Goal: Task Accomplishment & Management: Manage account settings

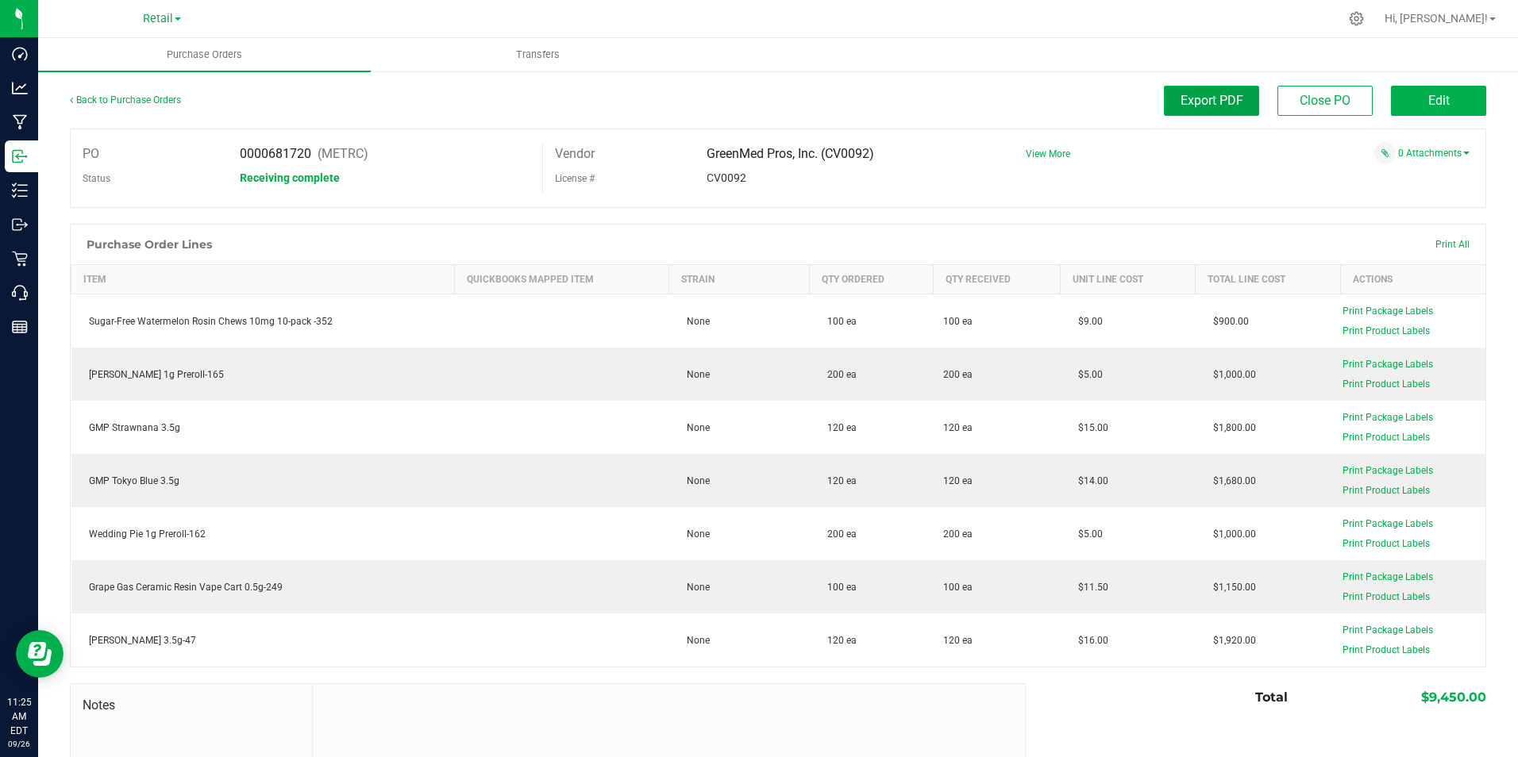
click at [1202, 104] on span "Export PDF" at bounding box center [1211, 100] width 63 height 15
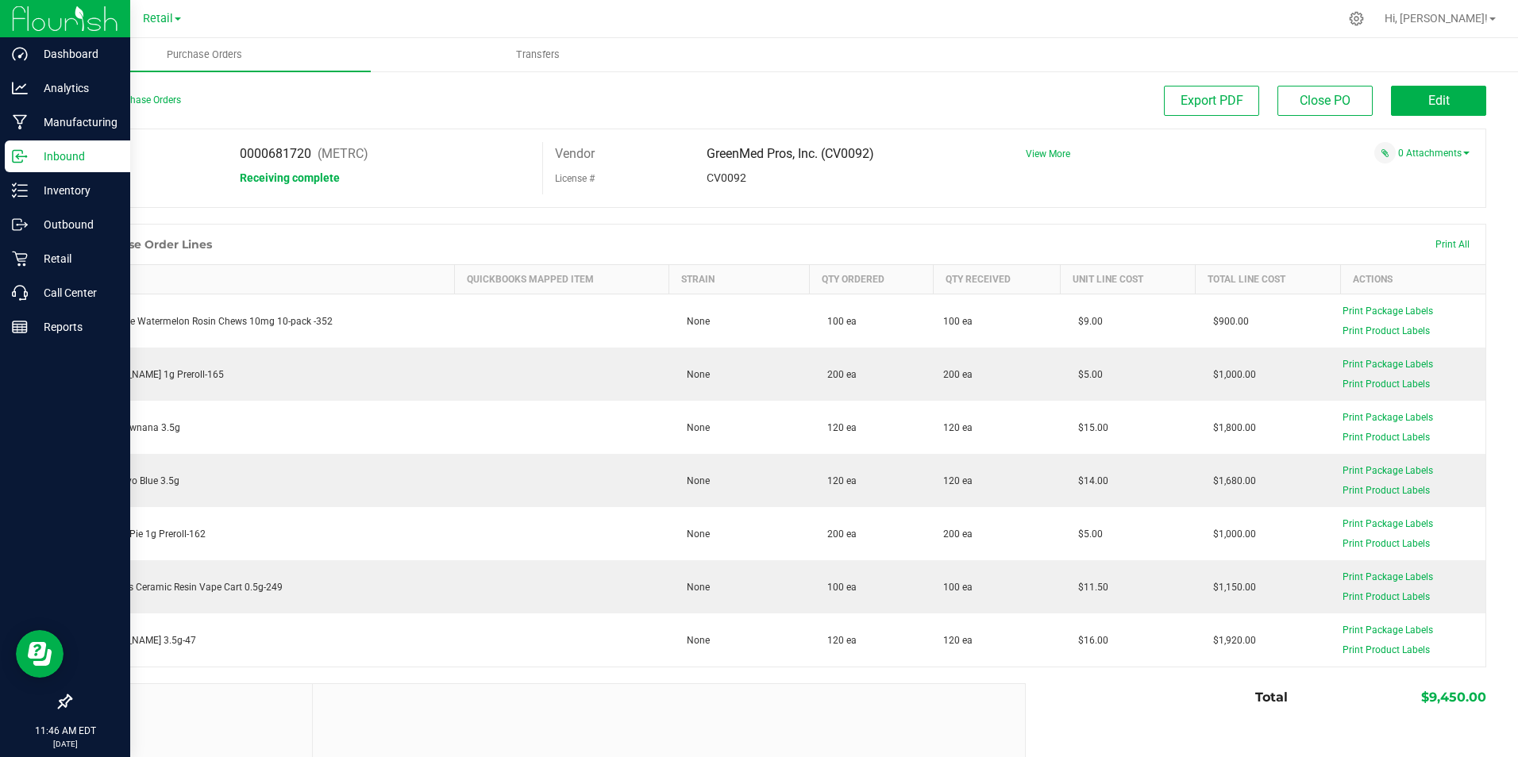
click at [78, 156] on p "Inbound" at bounding box center [75, 156] width 95 height 19
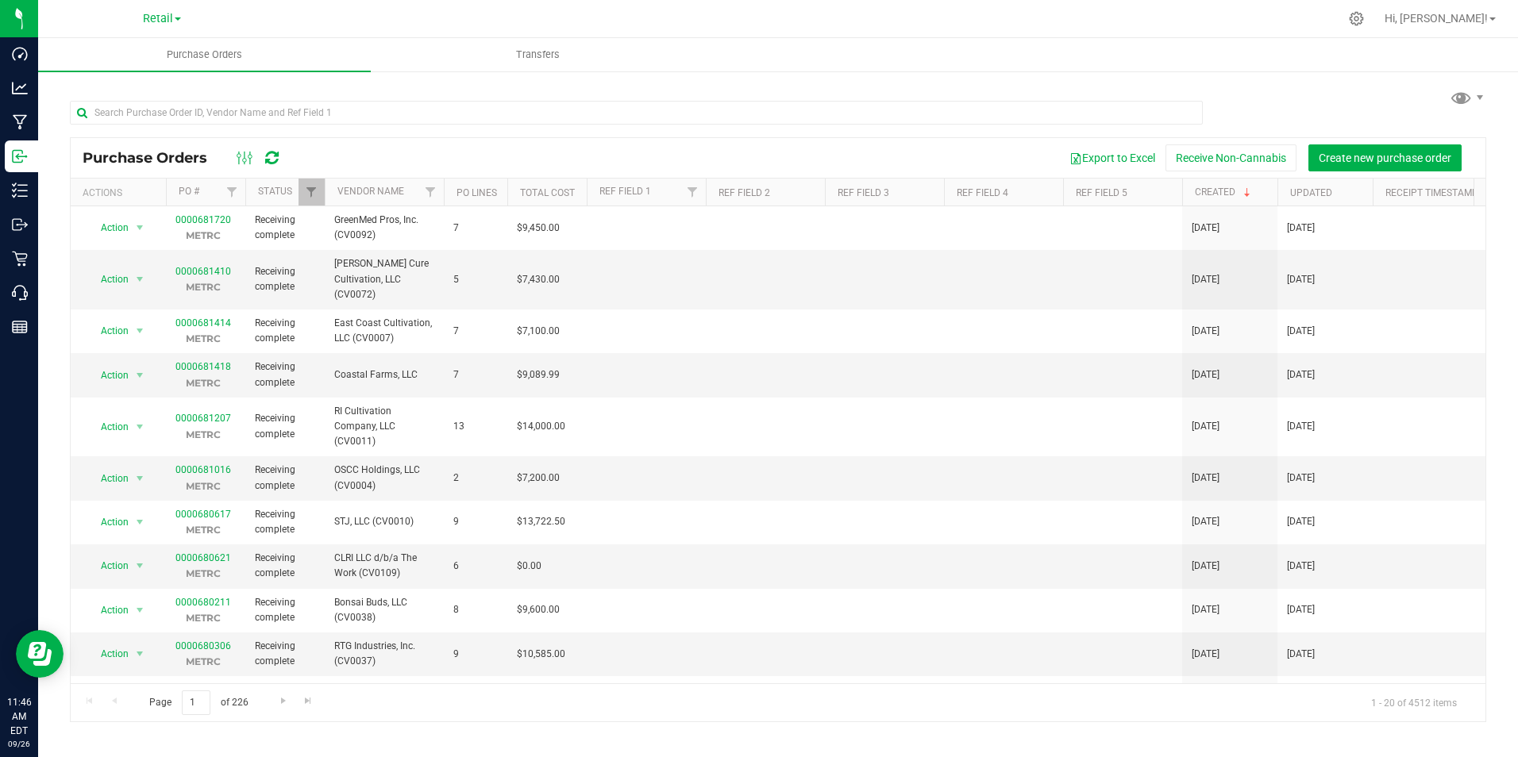
click at [276, 156] on icon at bounding box center [271, 158] width 13 height 16
click at [1364, 17] on icon at bounding box center [1356, 18] width 15 height 15
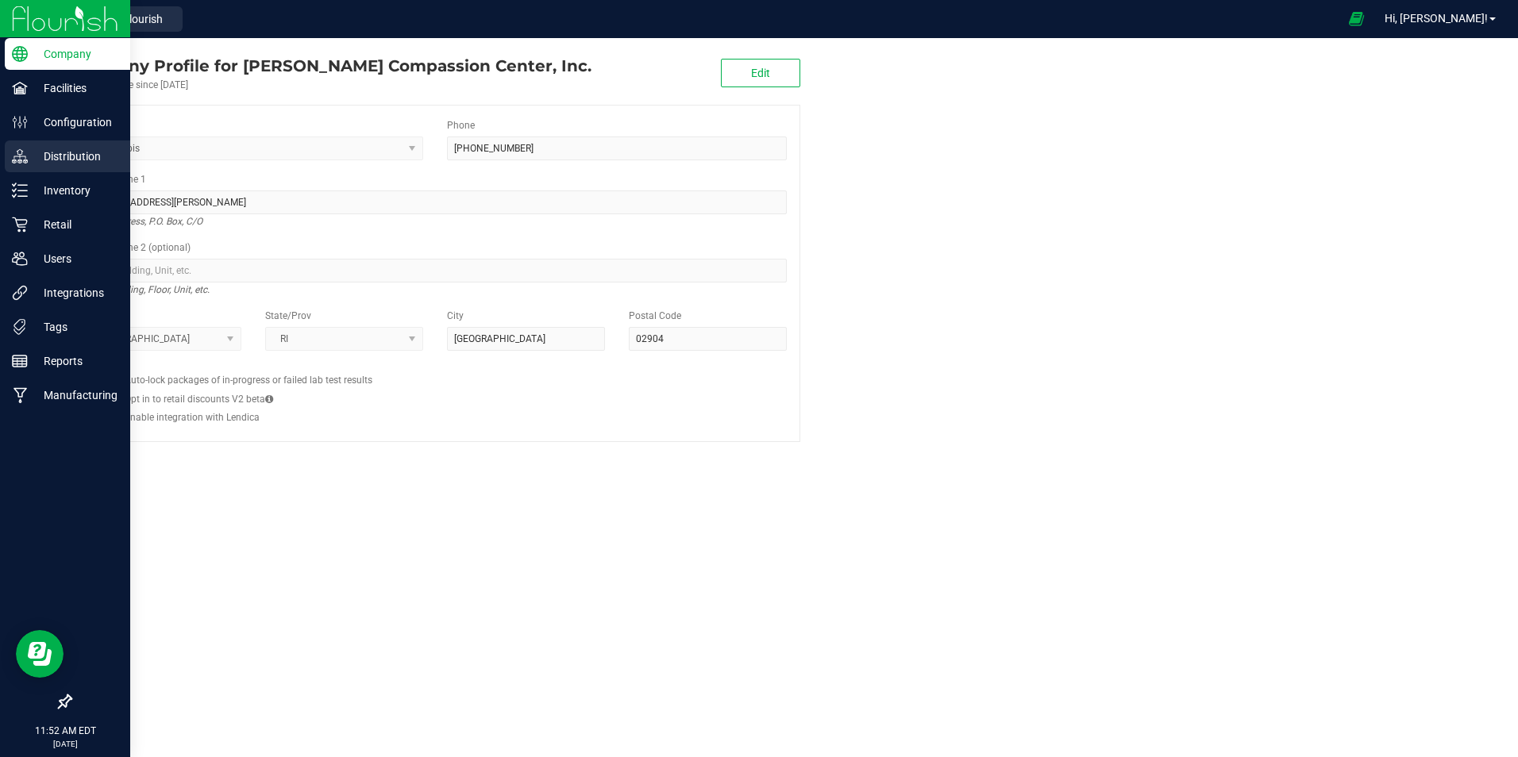
click at [74, 156] on p "Distribution" at bounding box center [75, 156] width 95 height 19
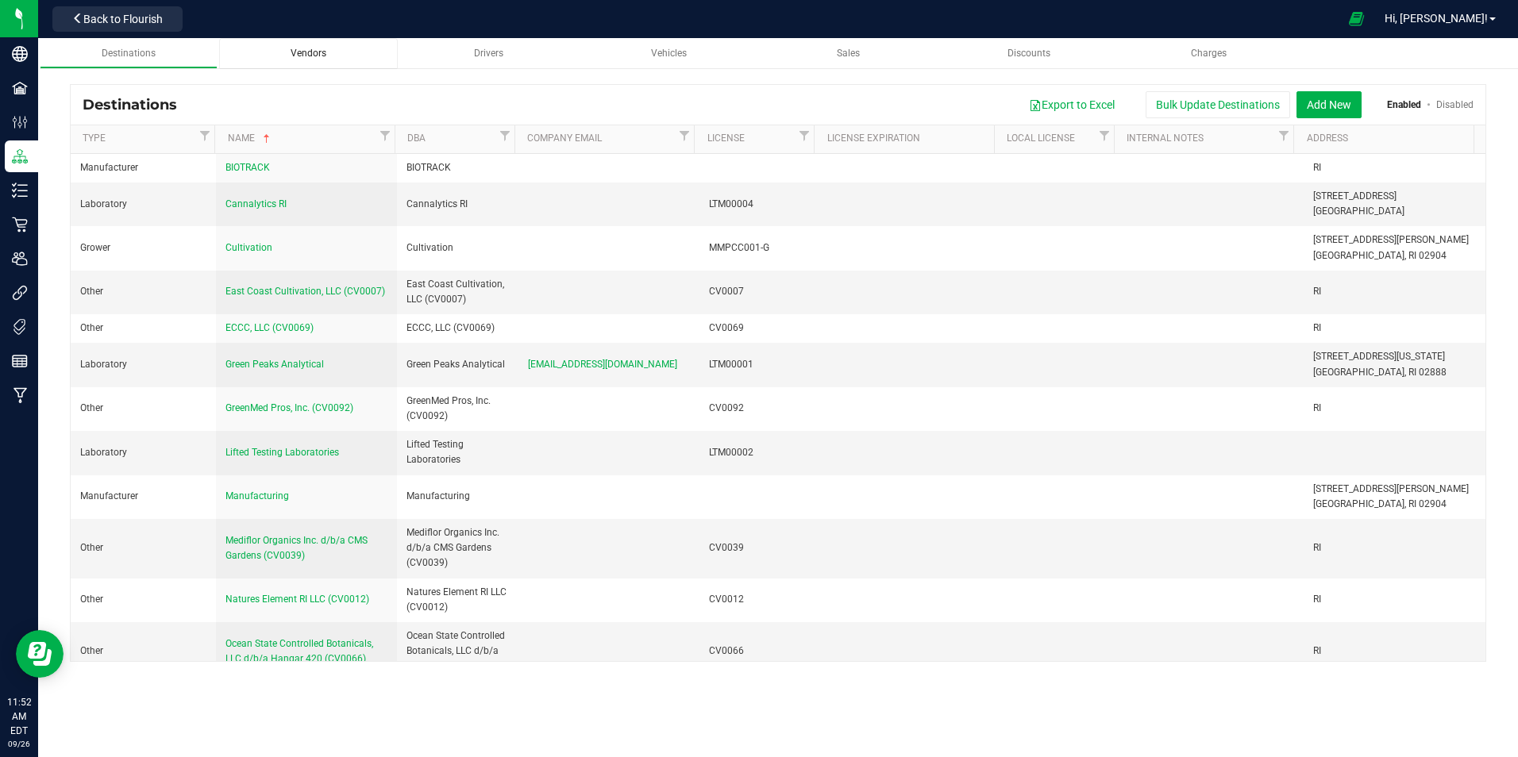
click at [310, 53] on span "Vendors" at bounding box center [309, 53] width 36 height 11
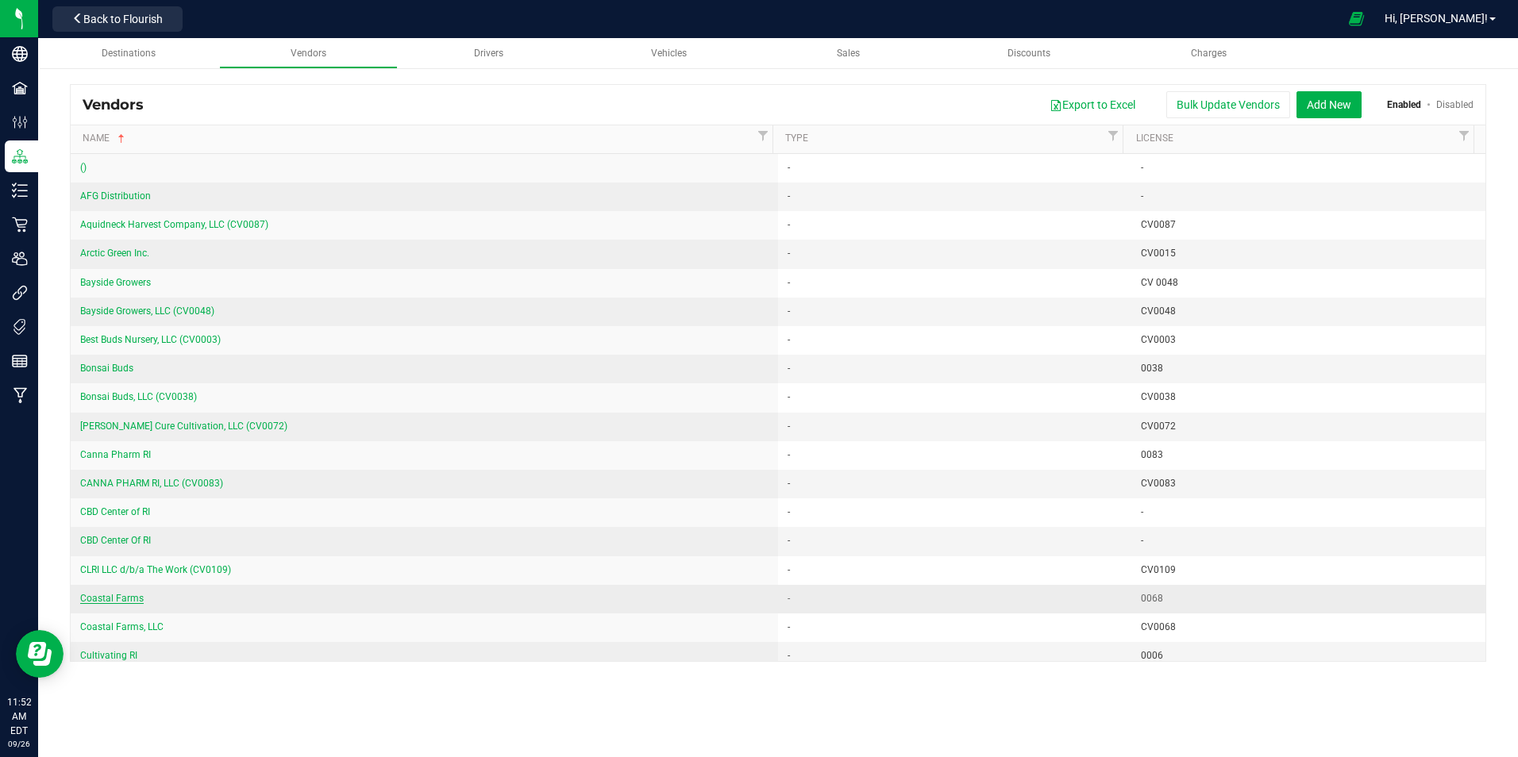
click at [125, 598] on span "Coastal Farms" at bounding box center [111, 598] width 63 height 11
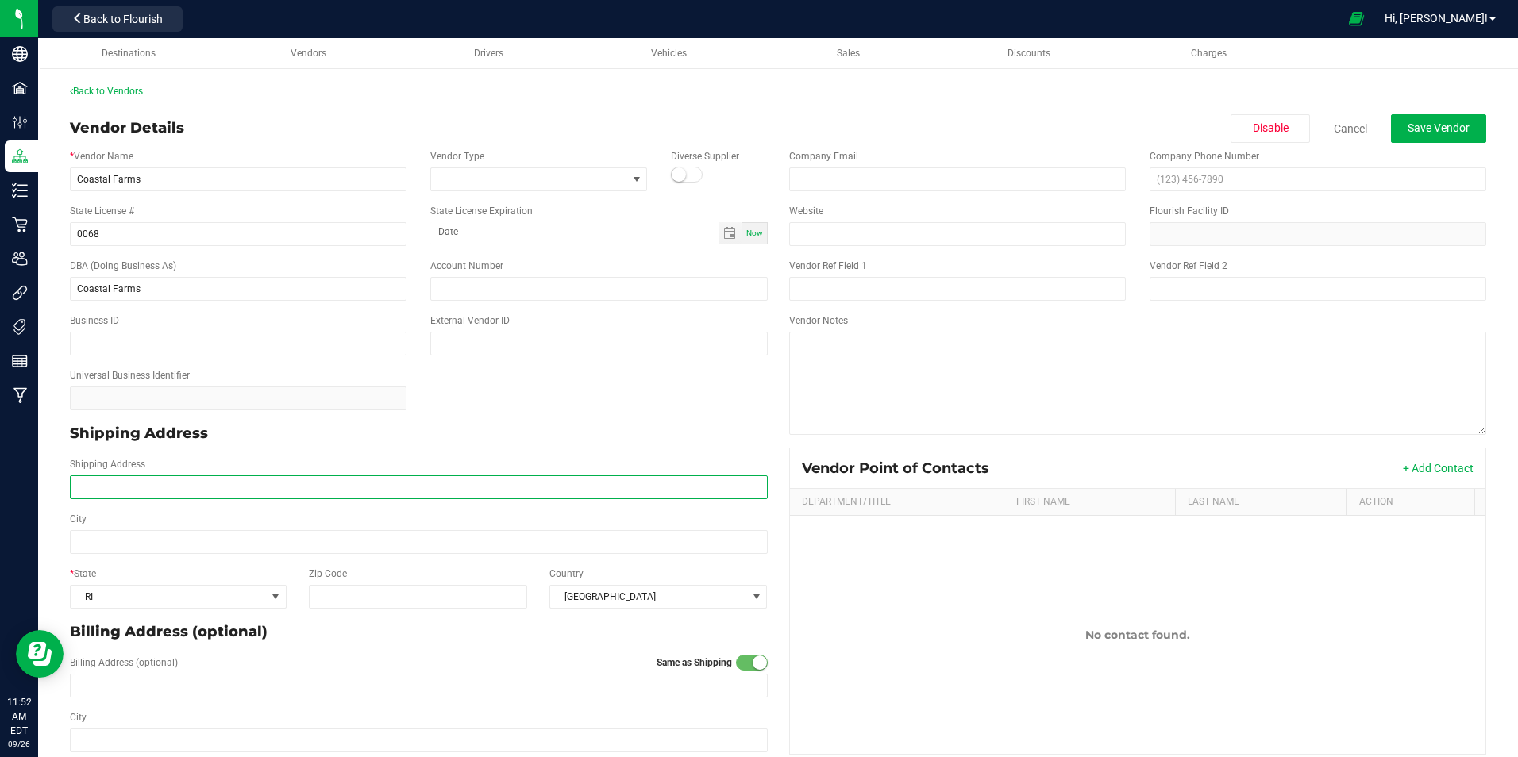
click at [124, 494] on input "Shipping Address" at bounding box center [419, 487] width 698 height 24
click at [137, 487] on input "Shipping Address" at bounding box center [419, 487] width 698 height 24
type input "[STREET_ADDRESS]"
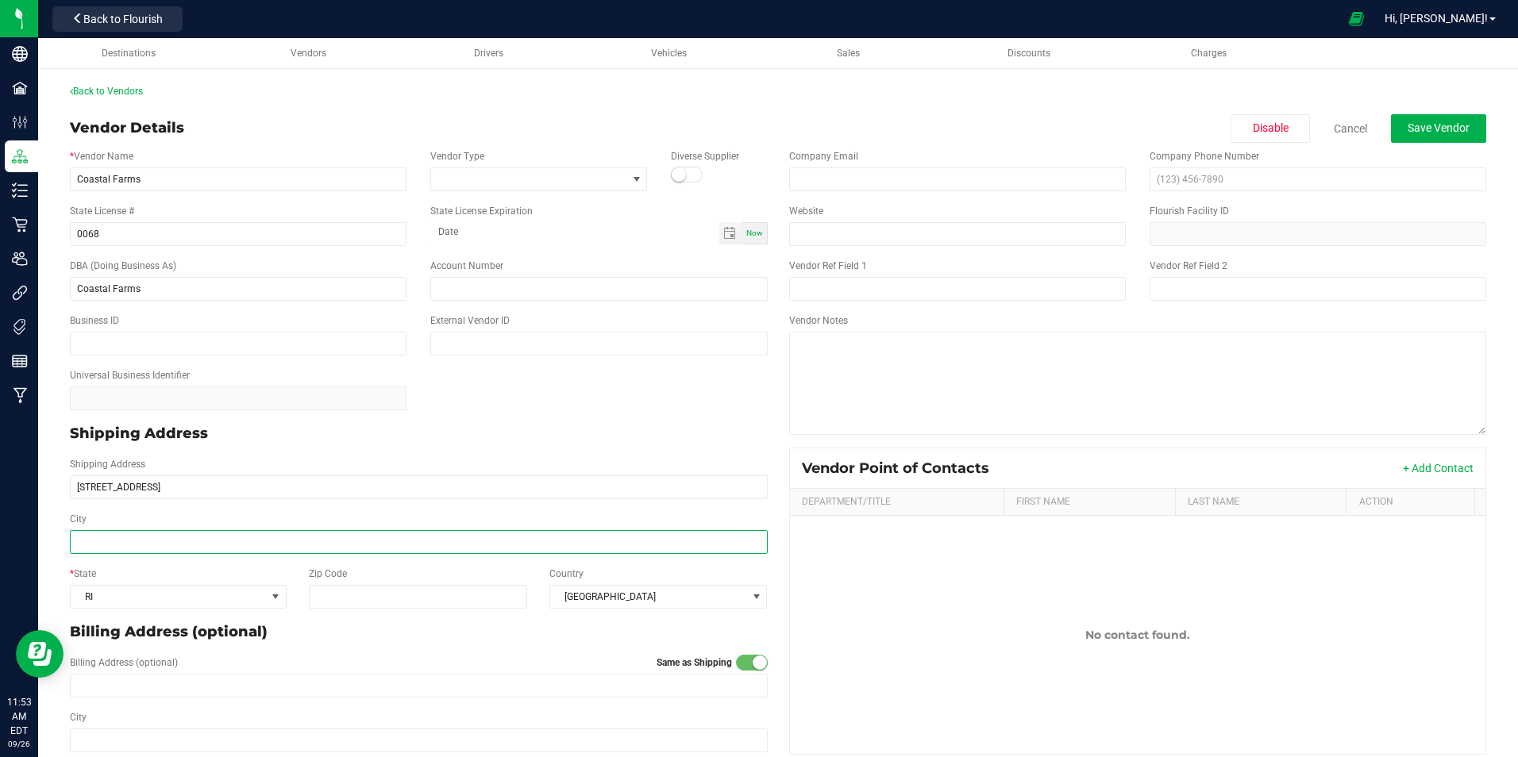
type input "[STREET_ADDRESS]"
click at [129, 540] on input "City" at bounding box center [419, 542] width 698 height 24
type input "[GEOGRAPHIC_DATA]"
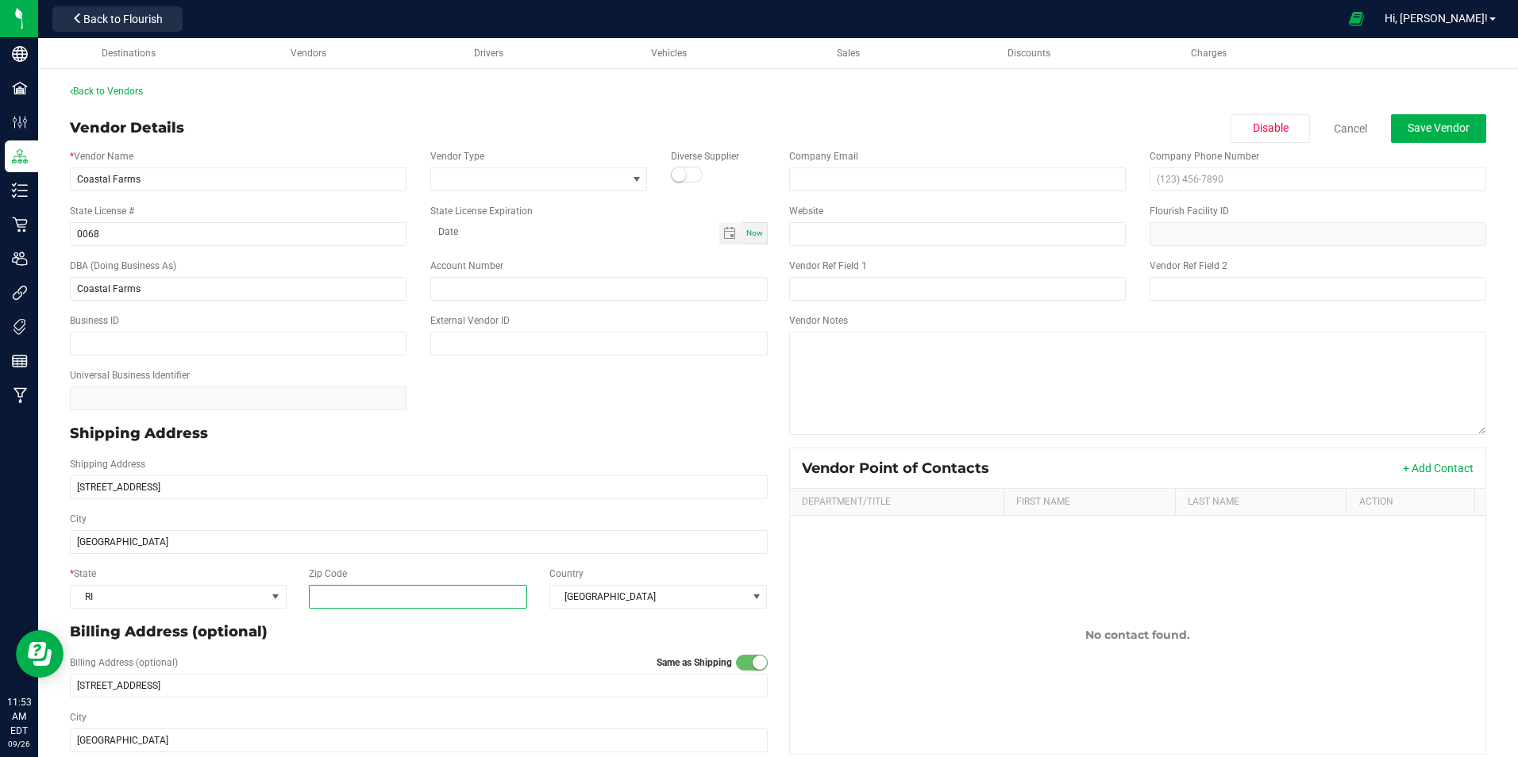
click at [359, 597] on input "Zip Code" at bounding box center [417, 597] width 217 height 24
type input "02898"
click at [422, 643] on div "Billing Address (optional)" at bounding box center [418, 632] width 721 height 34
click at [1432, 129] on span "Save Vendor" at bounding box center [1438, 127] width 62 height 13
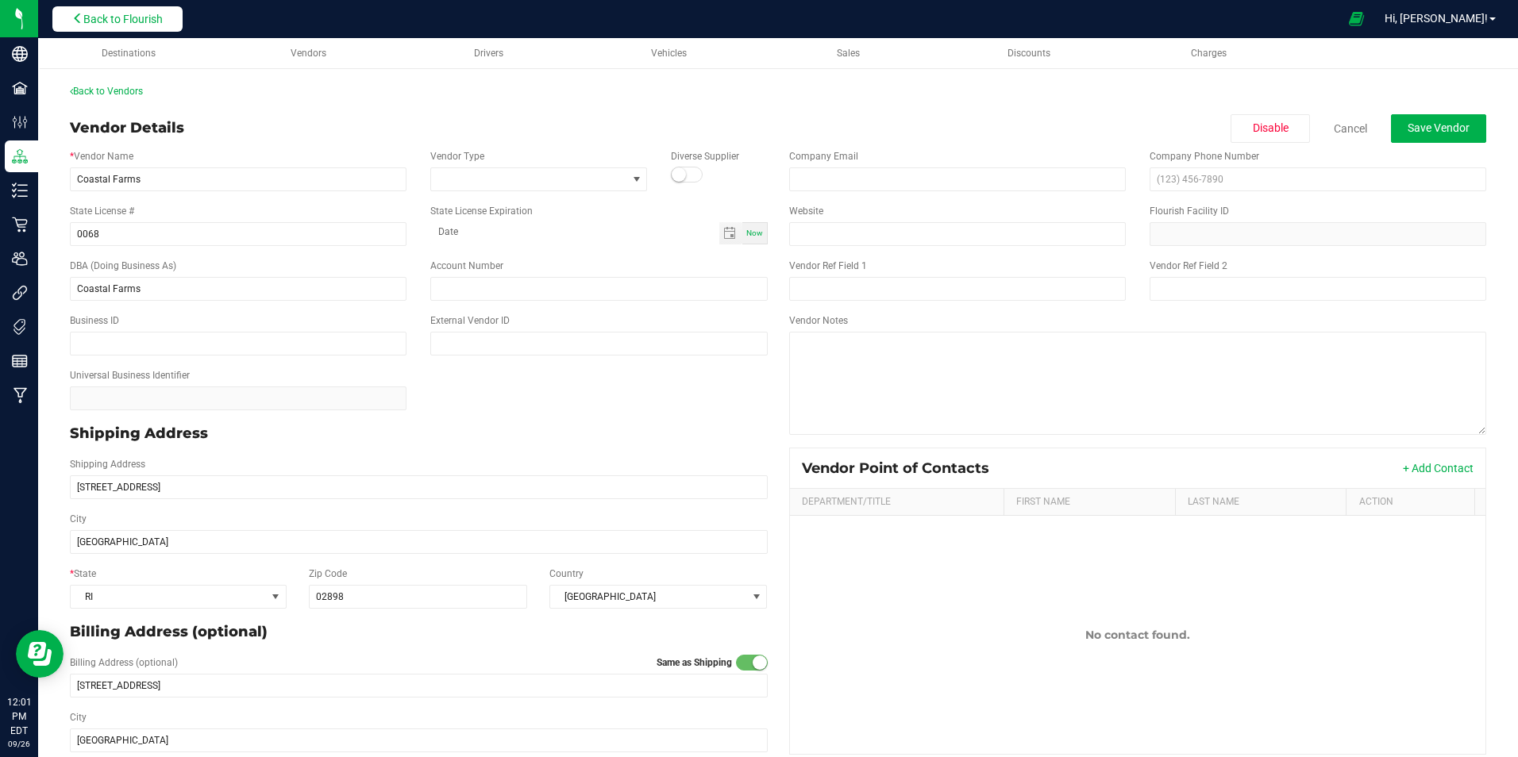
click at [128, 23] on span "Back to Flourish" at bounding box center [122, 19] width 79 height 13
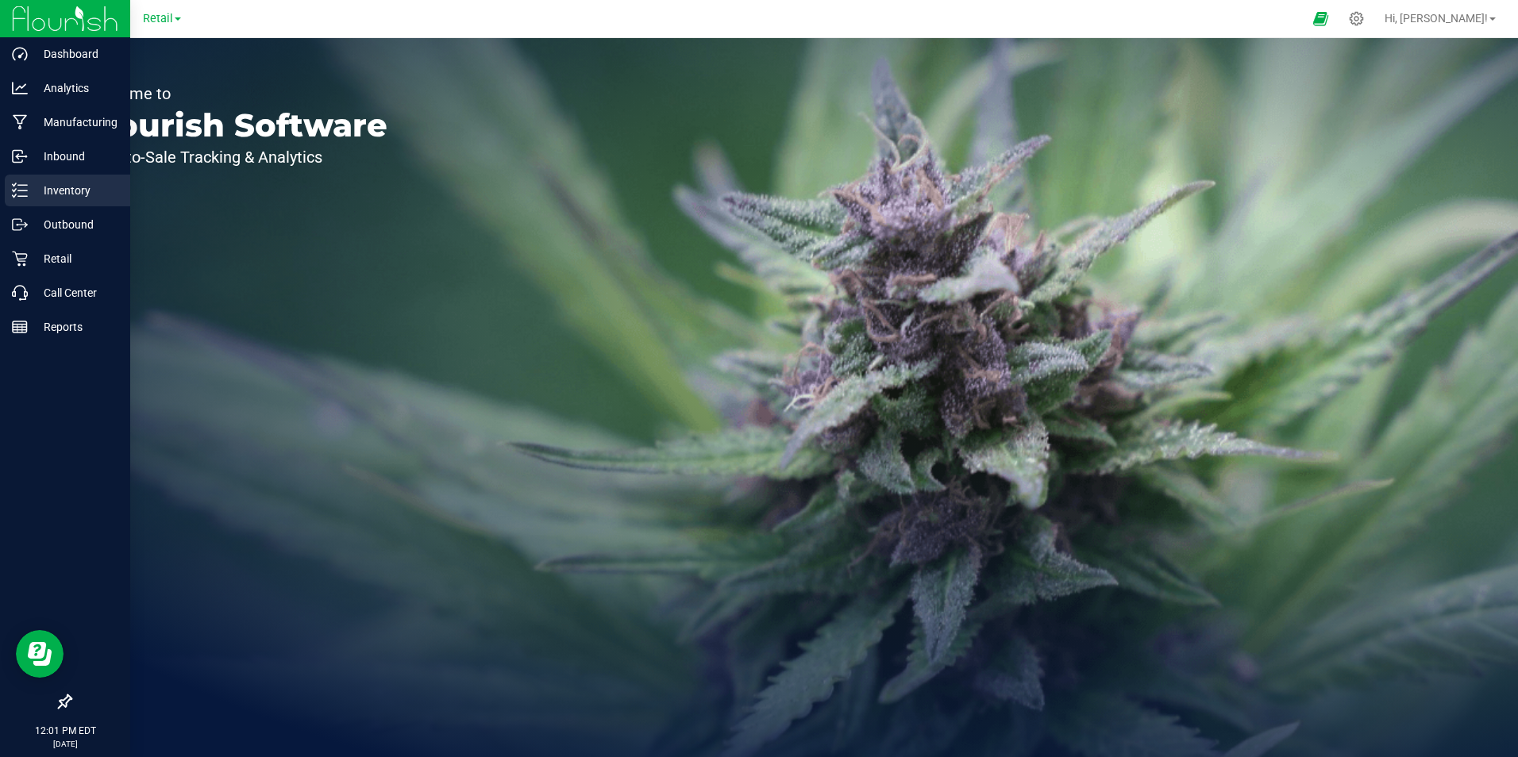
click at [68, 191] on p "Inventory" at bounding box center [75, 190] width 95 height 19
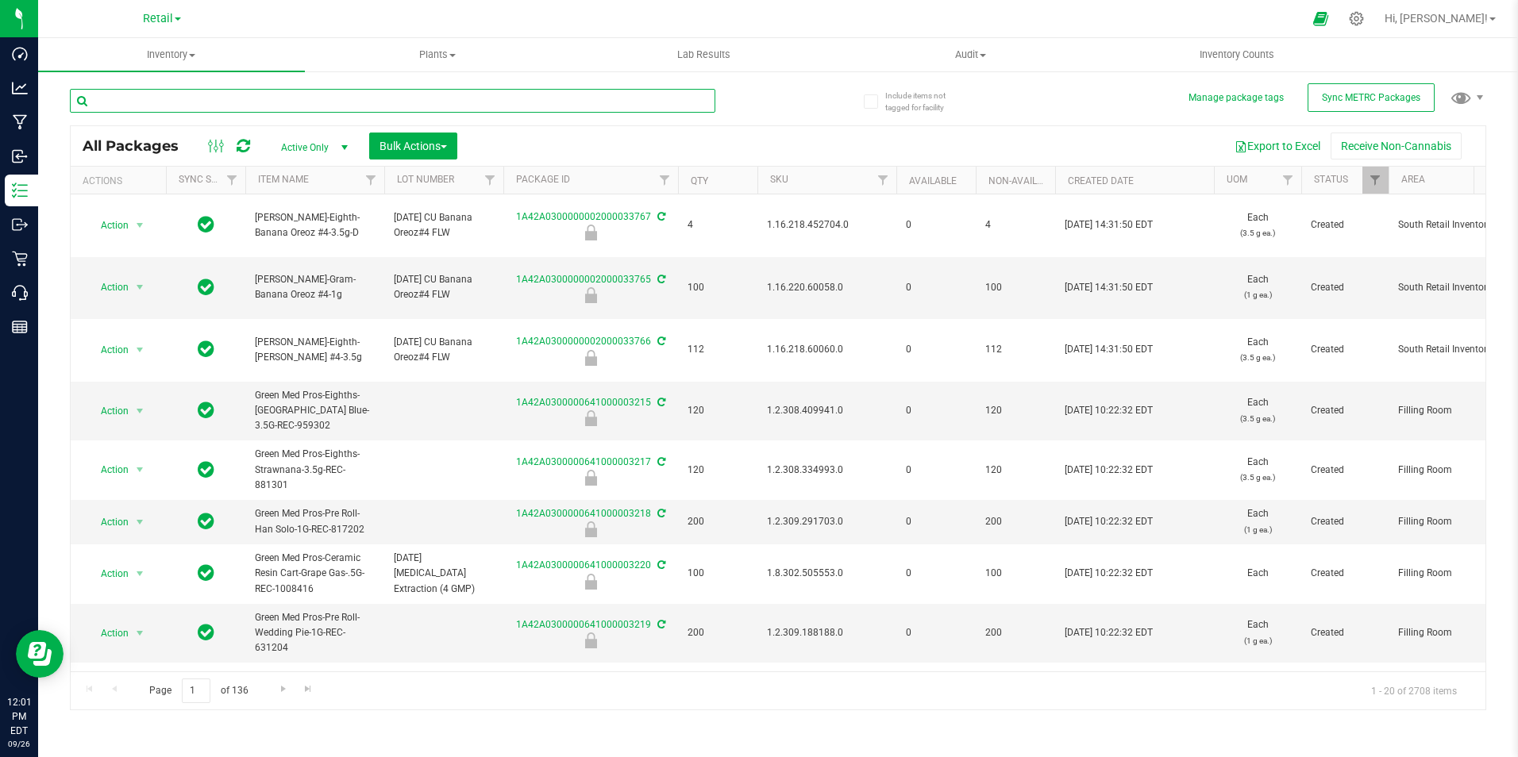
click at [279, 101] on input "text" at bounding box center [392, 101] width 645 height 24
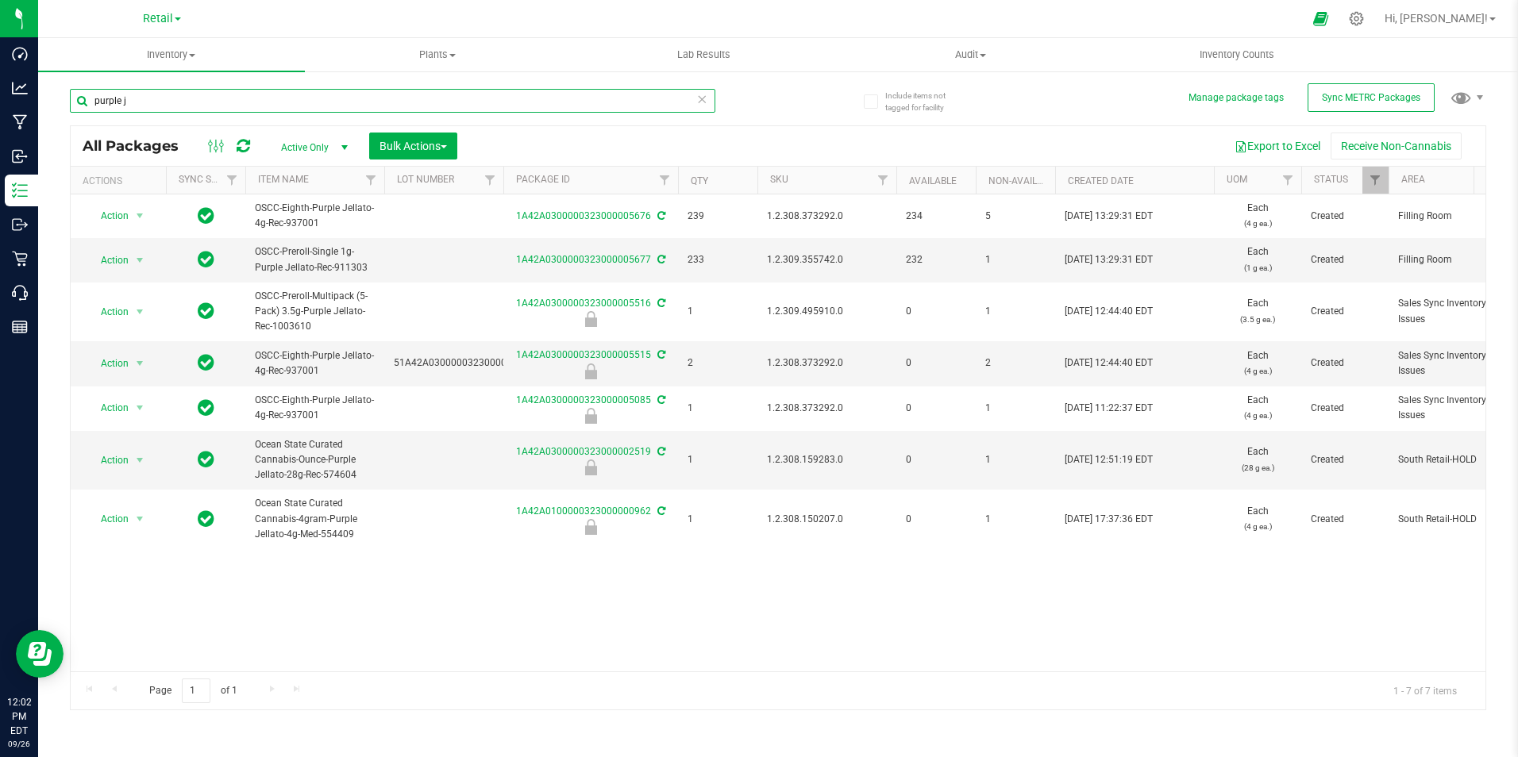
type input "purple j"
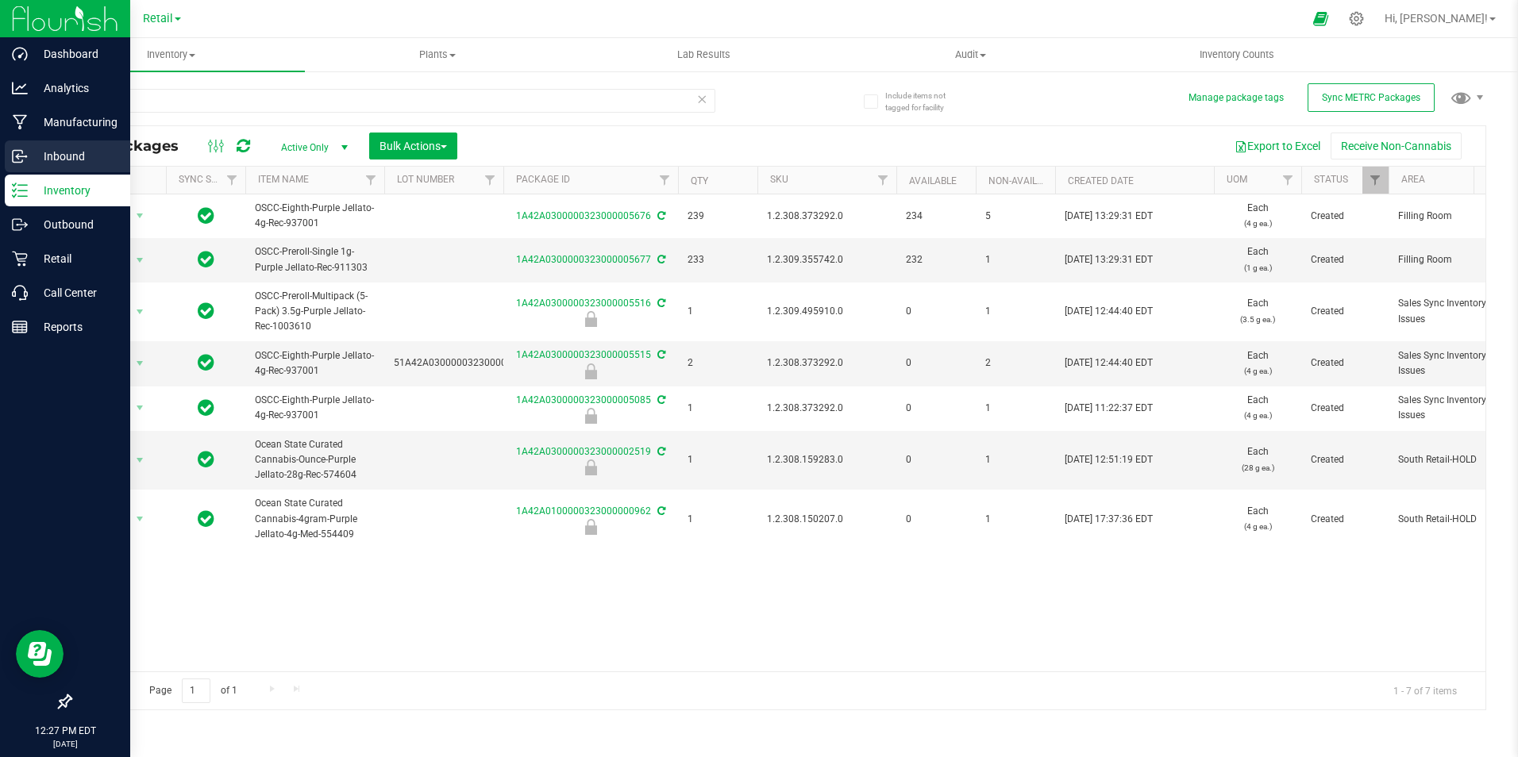
click at [72, 156] on p "Inbound" at bounding box center [75, 156] width 95 height 19
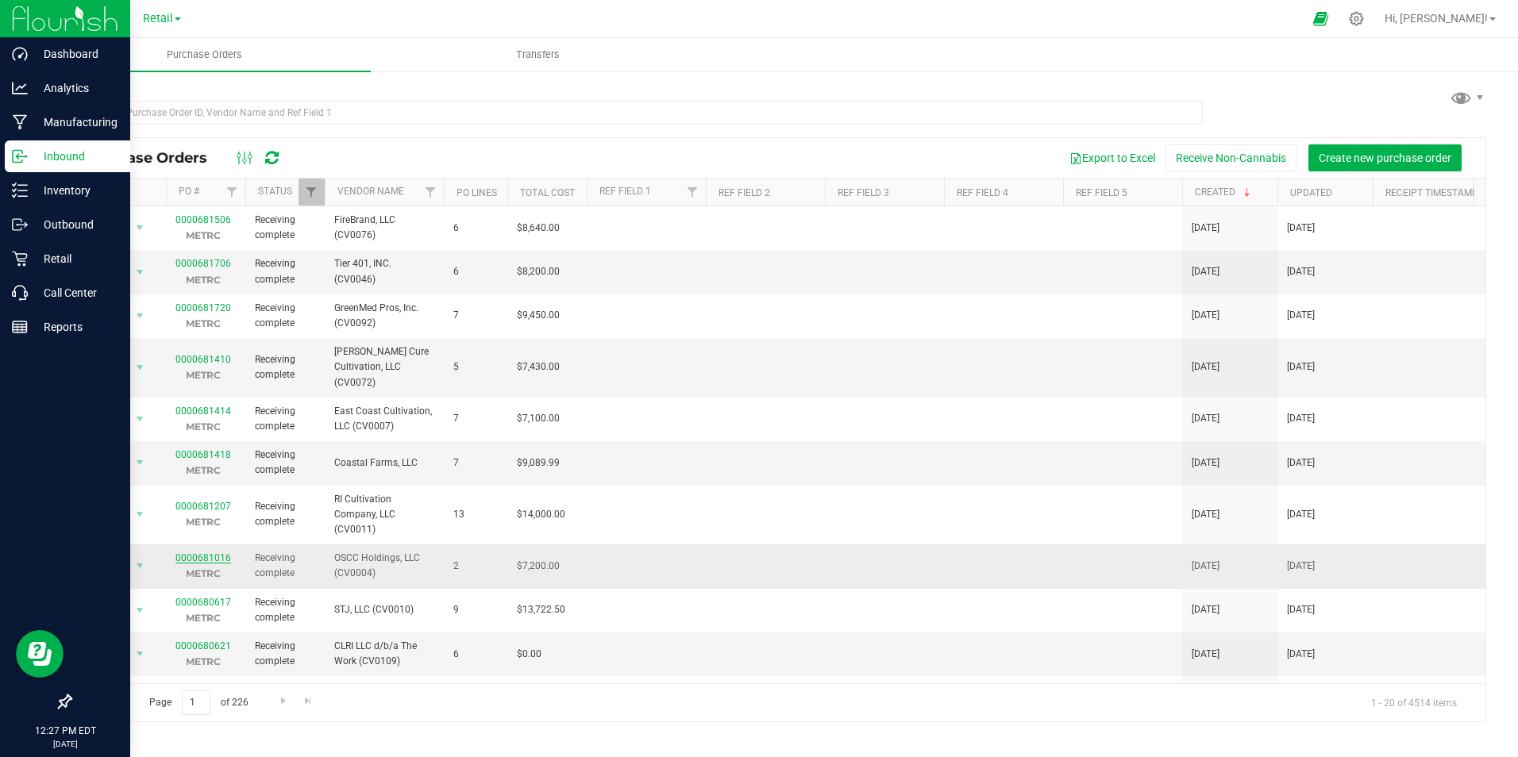
click at [217, 552] on link "0000681016" at bounding box center [203, 557] width 56 height 11
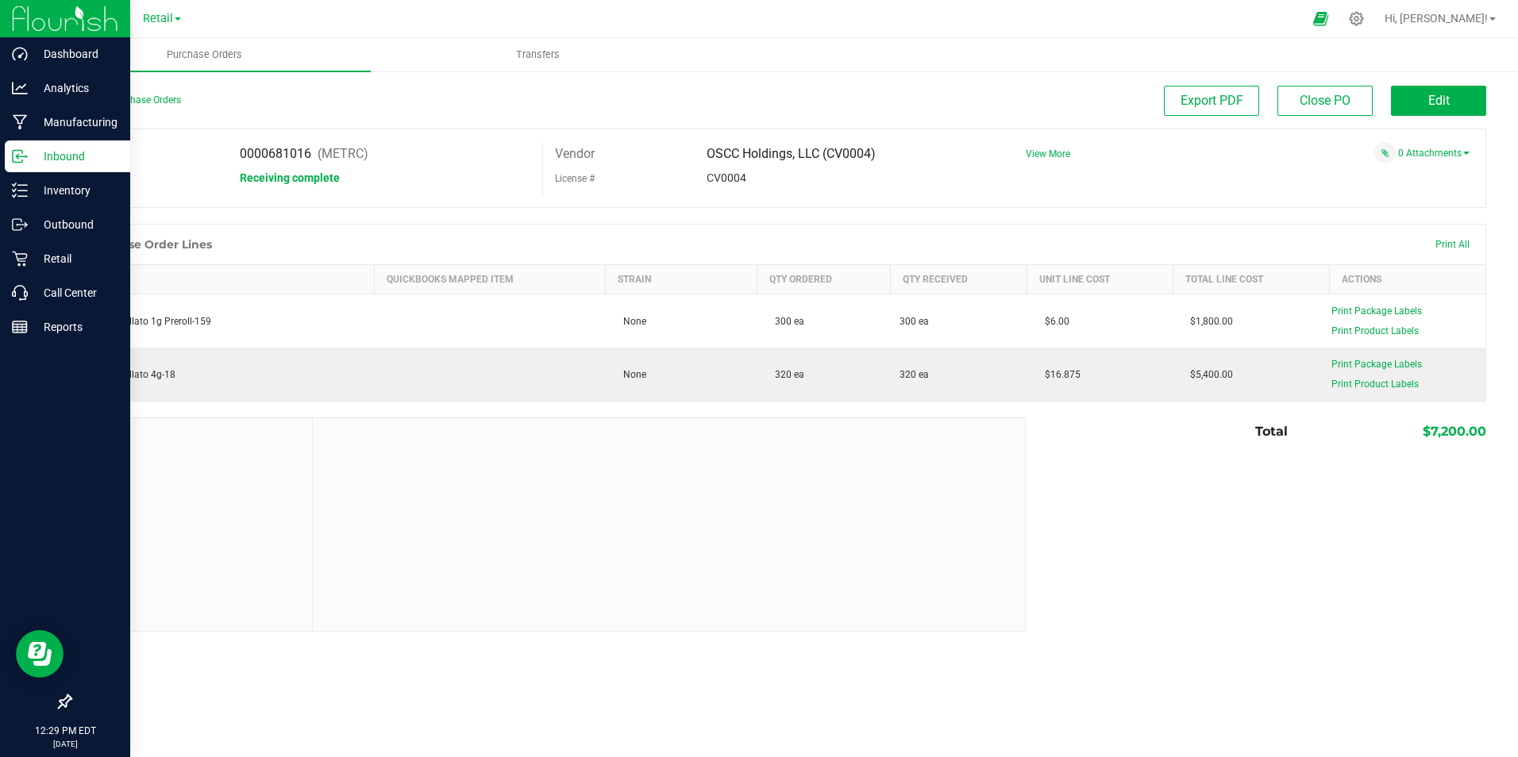
click at [592, 548] on div at bounding box center [669, 524] width 713 height 213
